Goal: Navigation & Orientation: Find specific page/section

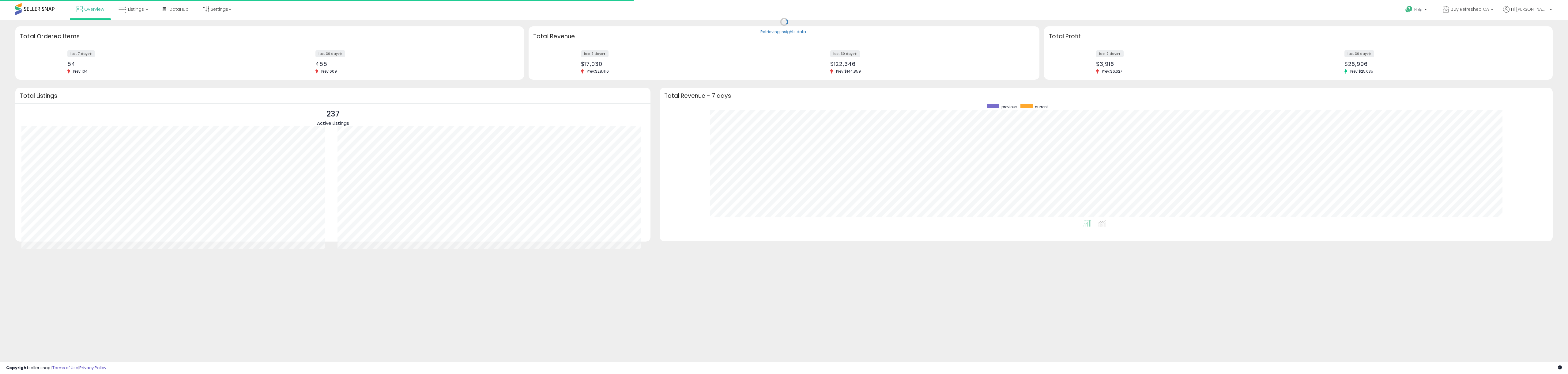
scroll to position [116, 881]
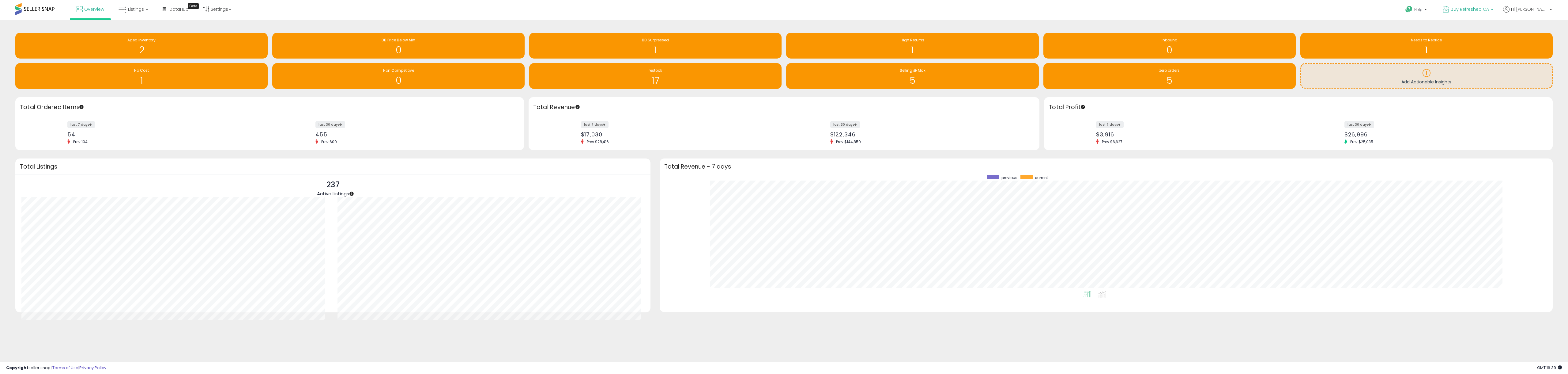
click at [1486, 7] on span "Buy Refreshed CA" at bounding box center [1469, 9] width 38 height 6
click at [1465, 35] on li "Buy Refreshed 875 listings" at bounding box center [1449, 29] width 91 height 14
click at [1465, 30] on p "Buy Refreshed 875 listings" at bounding box center [1449, 29] width 90 height 12
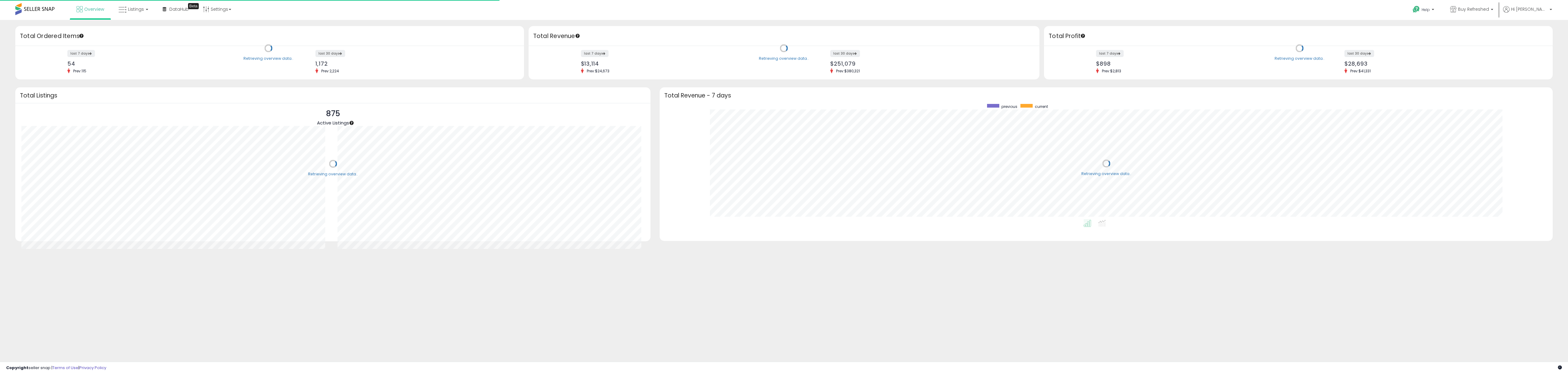
scroll to position [116, 881]
